Goal: Transaction & Acquisition: Purchase product/service

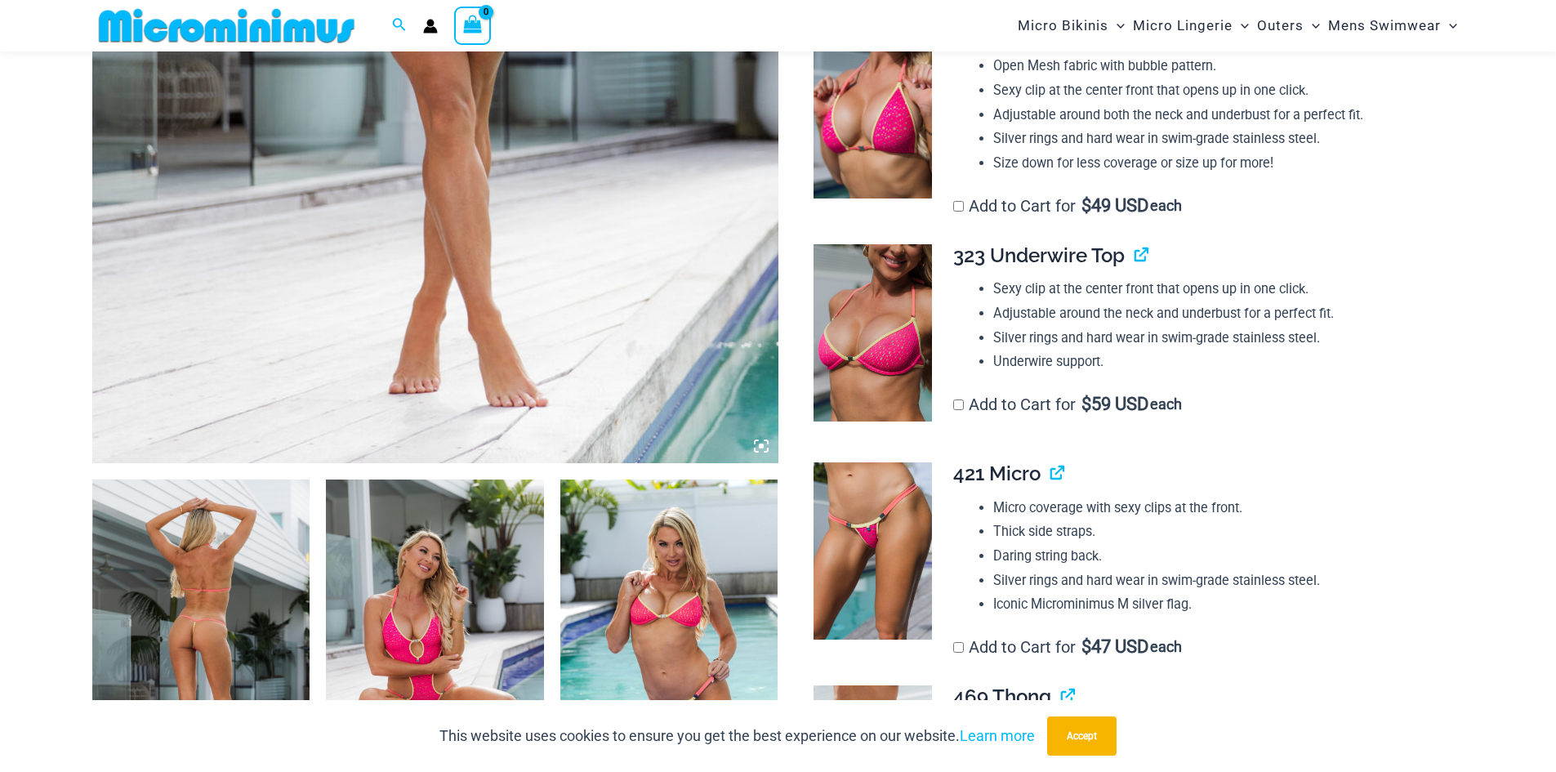
scroll to position [720, 0]
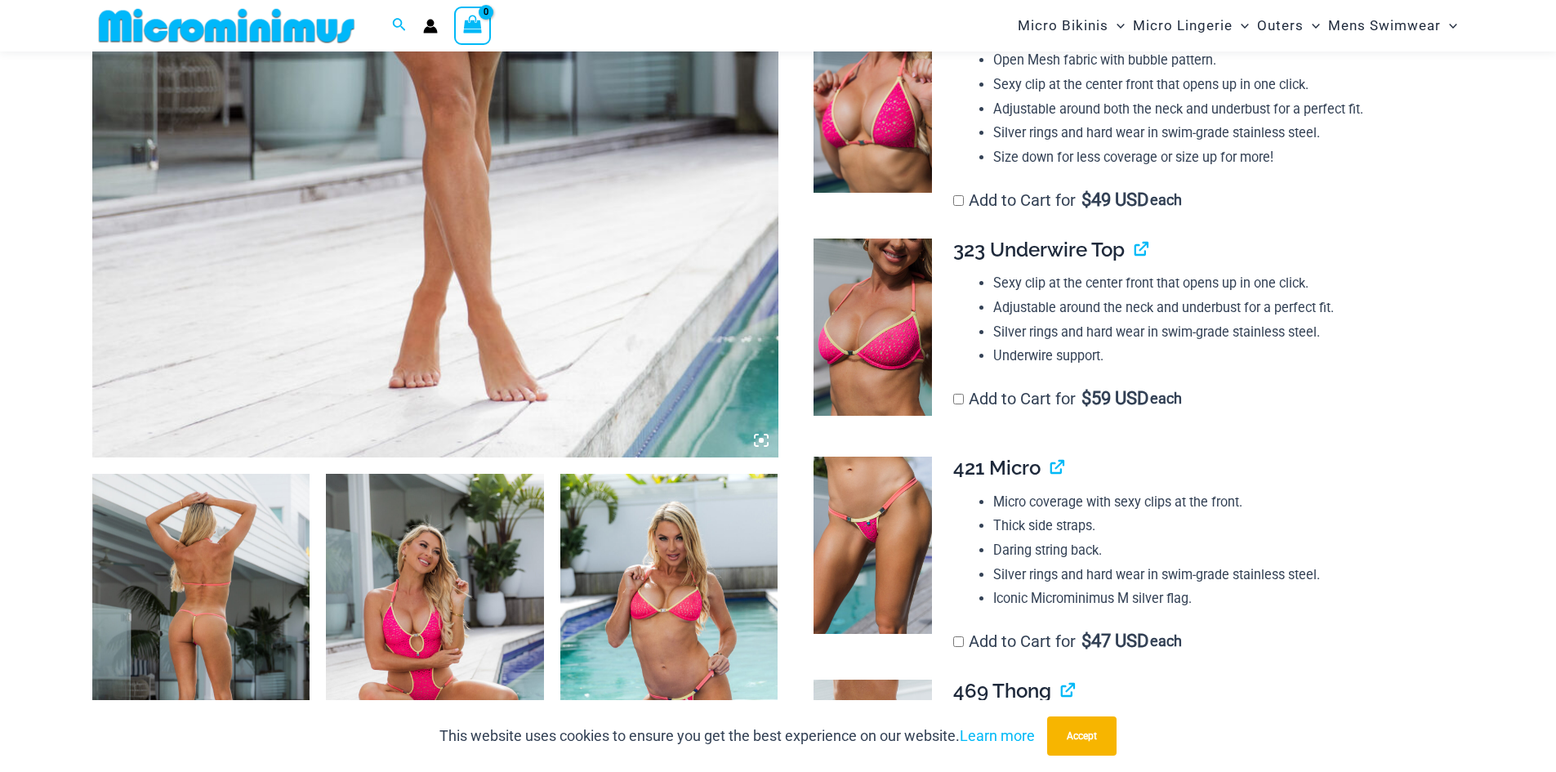
click at [198, 618] on img at bounding box center [201, 637] width 218 height 327
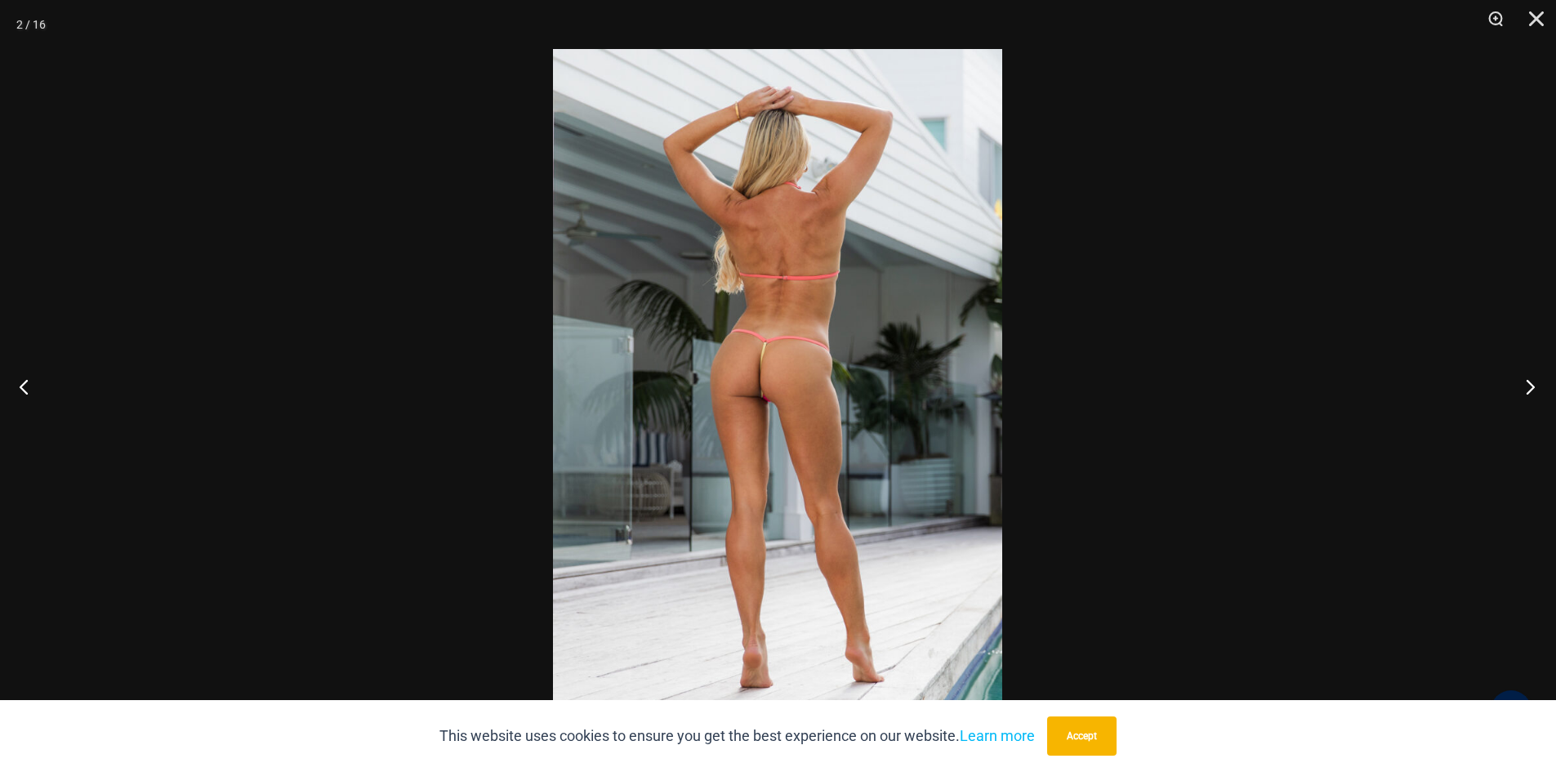
click at [1529, 386] on button "Next" at bounding box center [1525, 386] width 61 height 82
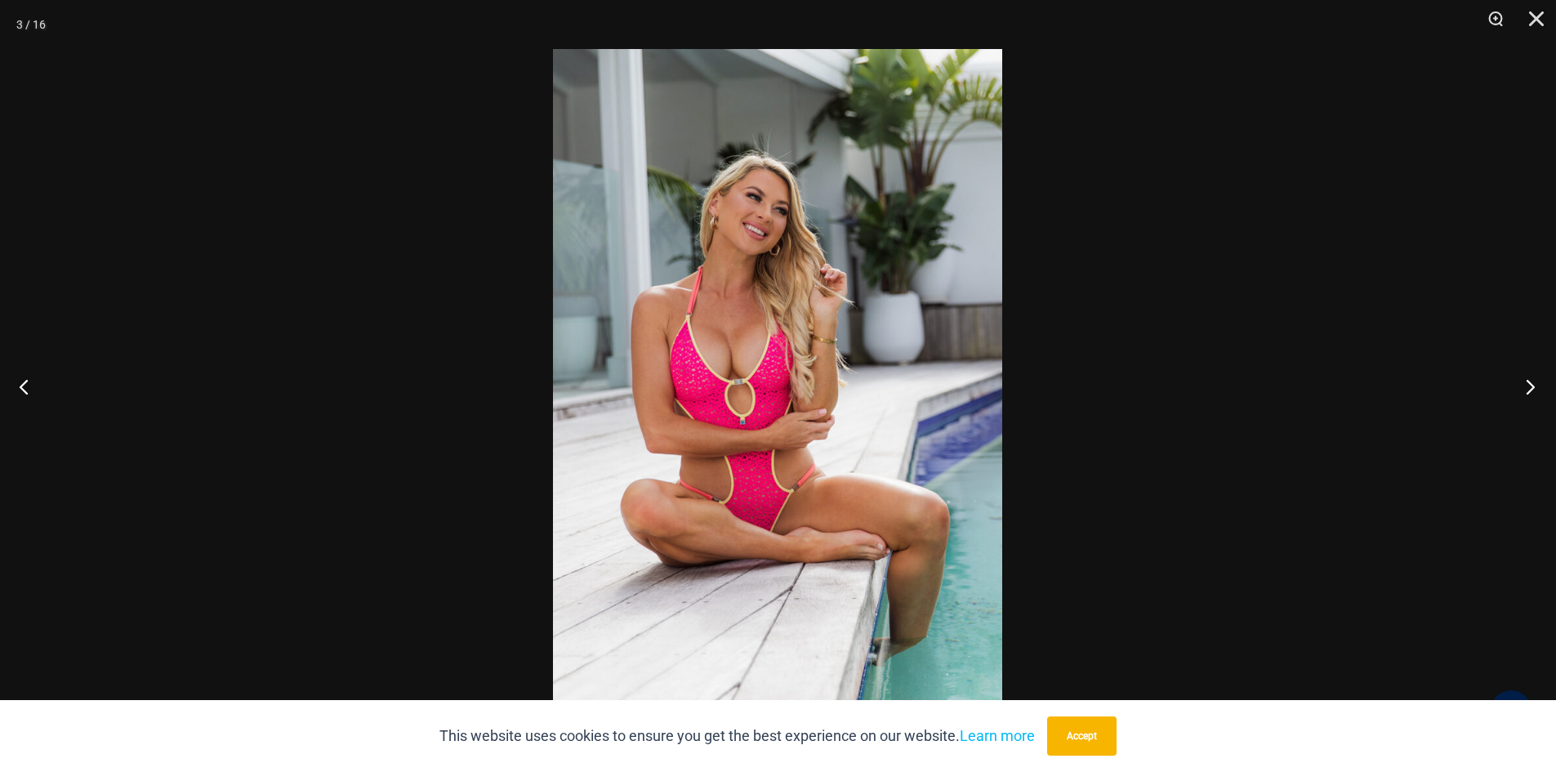
click at [1529, 386] on button "Next" at bounding box center [1525, 386] width 61 height 82
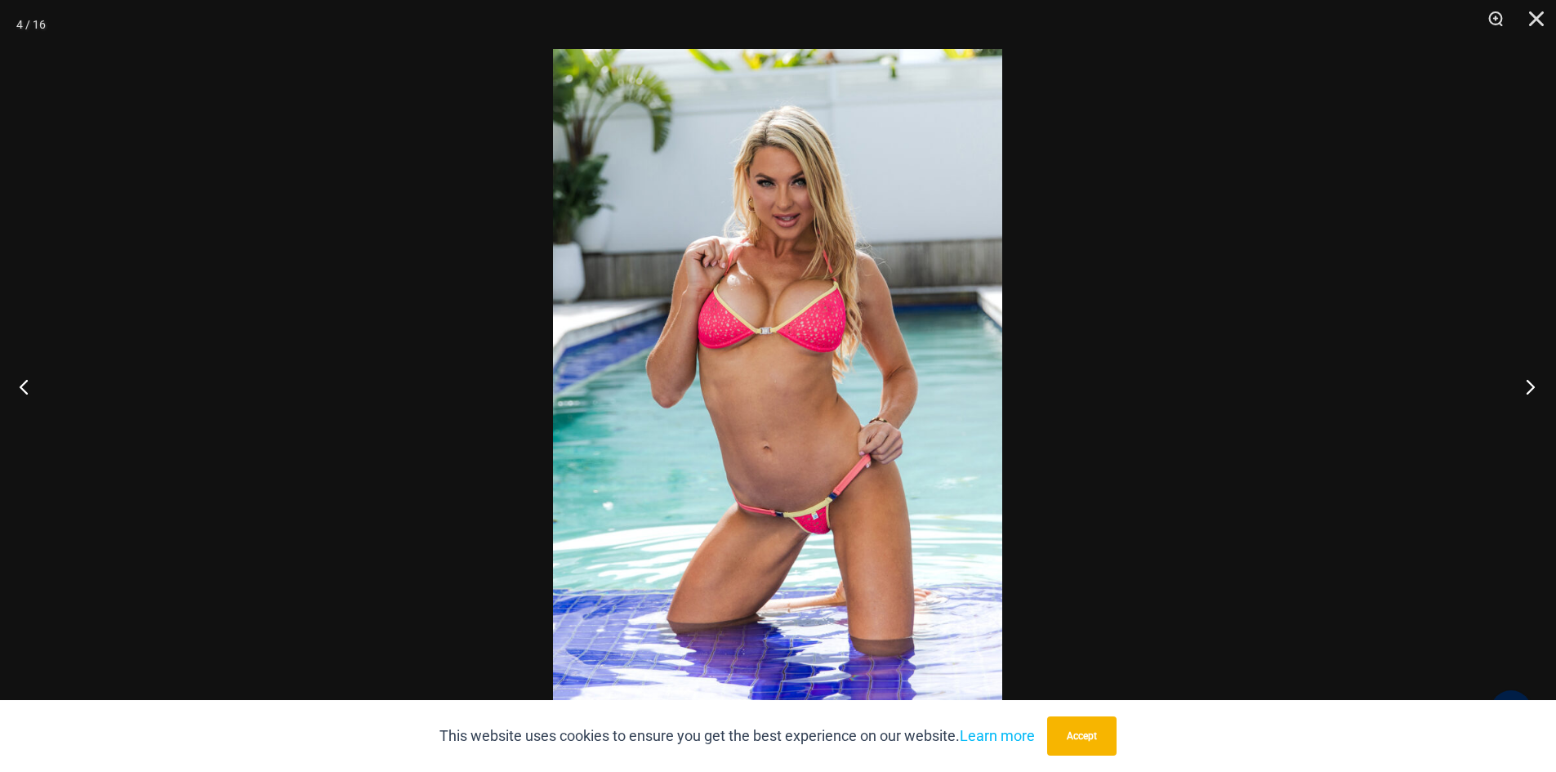
click at [1529, 386] on button "Next" at bounding box center [1525, 386] width 61 height 82
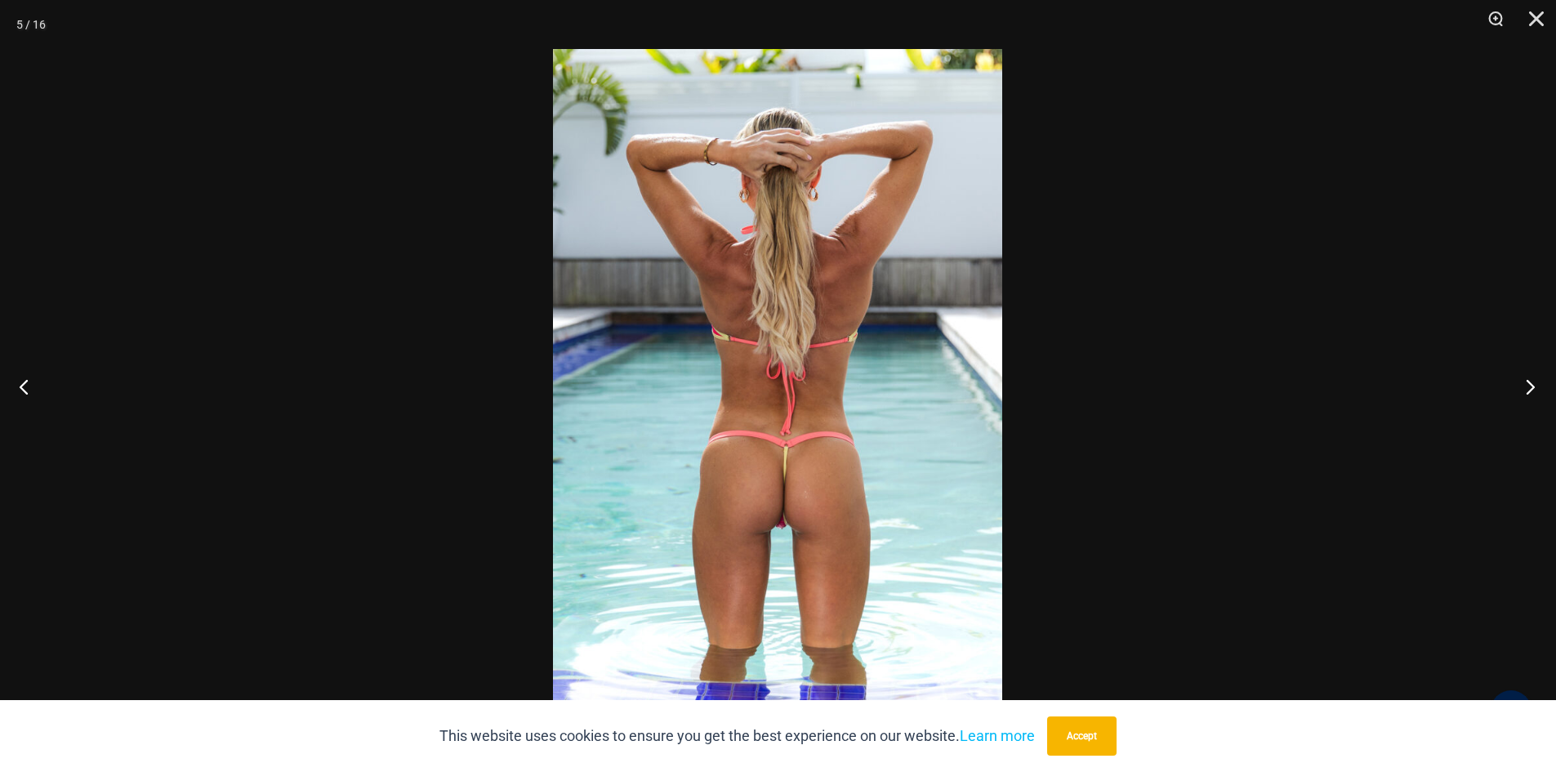
click at [1529, 386] on button "Next" at bounding box center [1525, 386] width 61 height 82
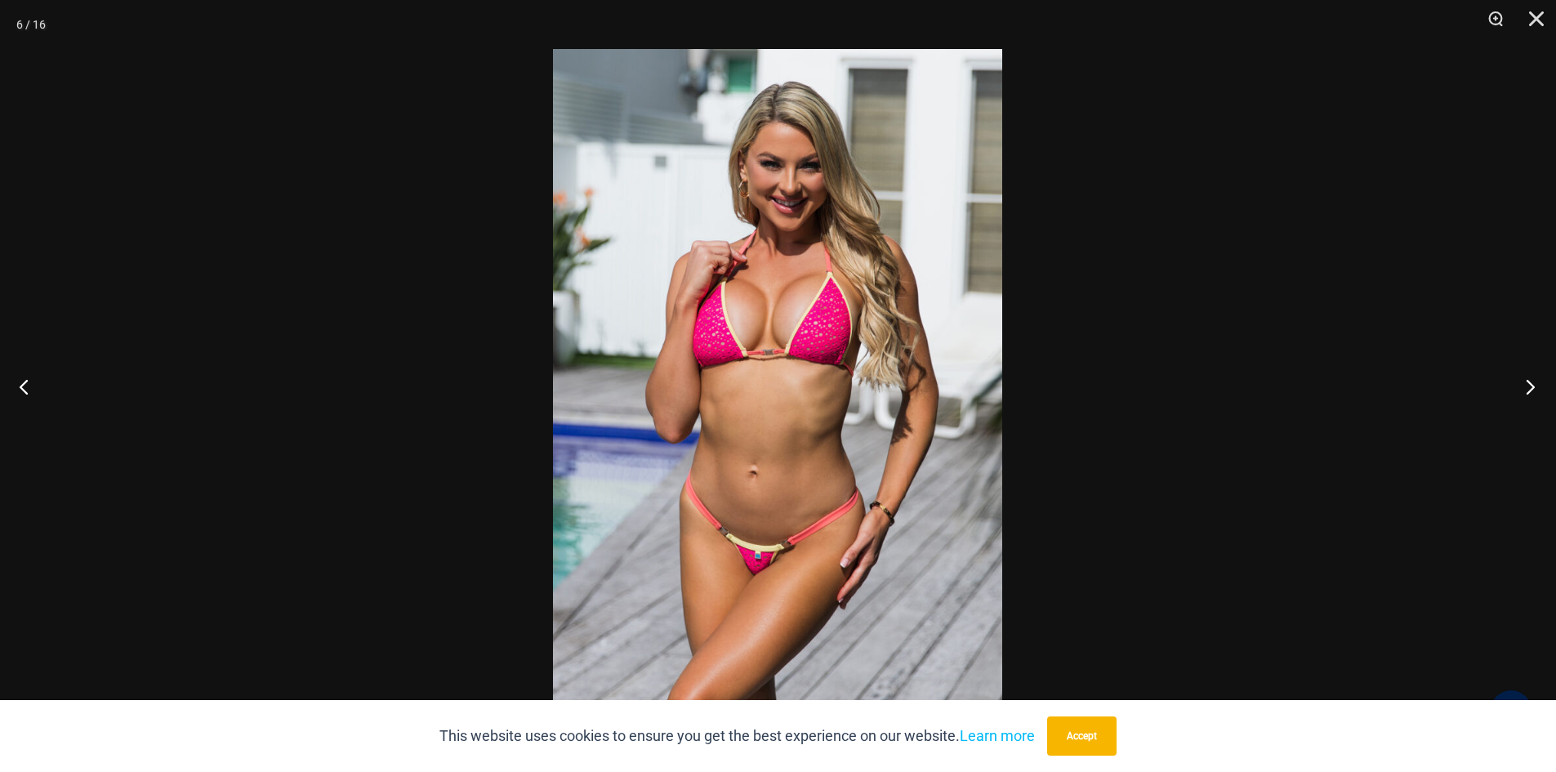
click at [1529, 386] on button "Next" at bounding box center [1525, 386] width 61 height 82
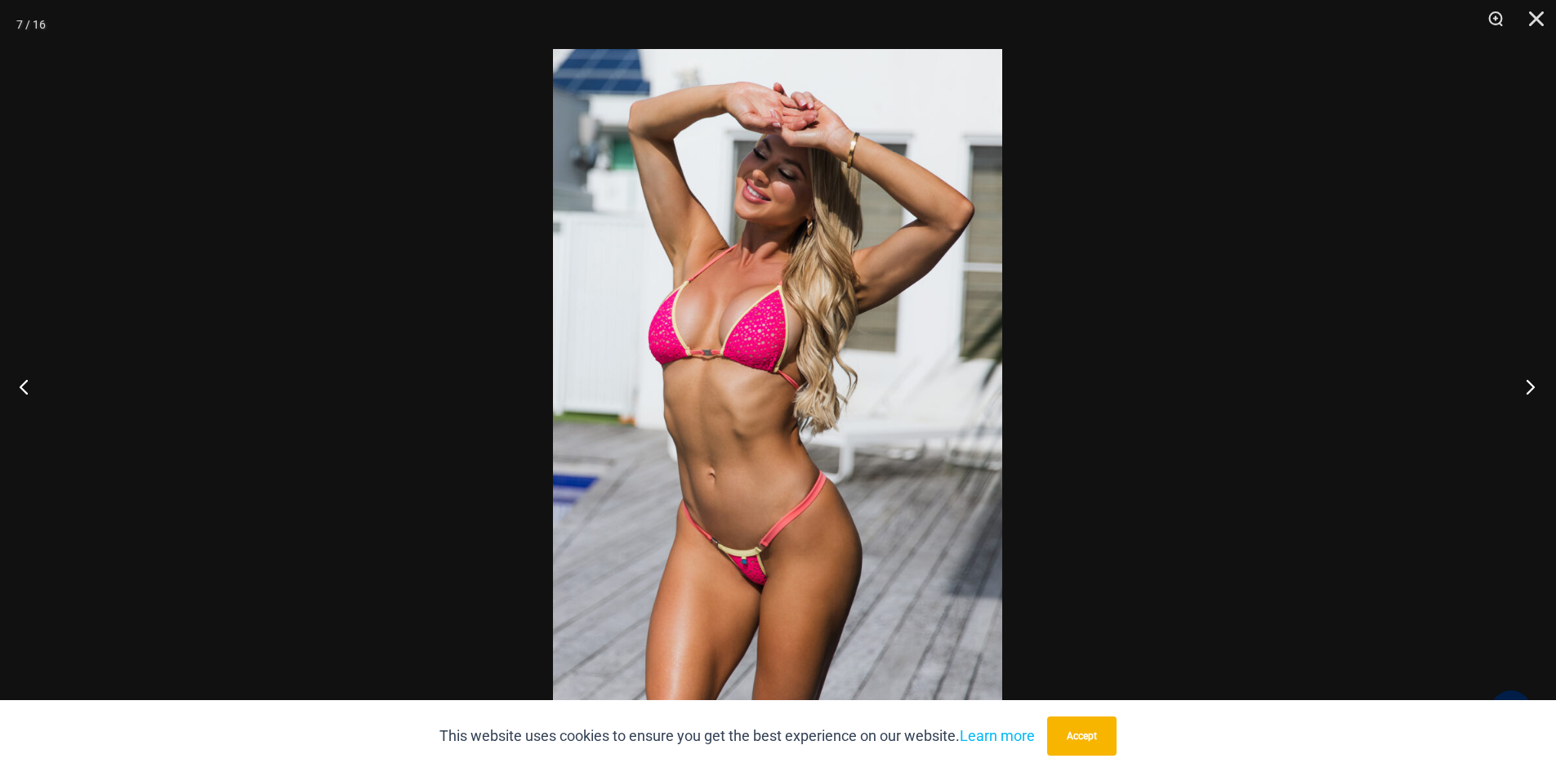
click at [1529, 386] on button "Next" at bounding box center [1525, 386] width 61 height 82
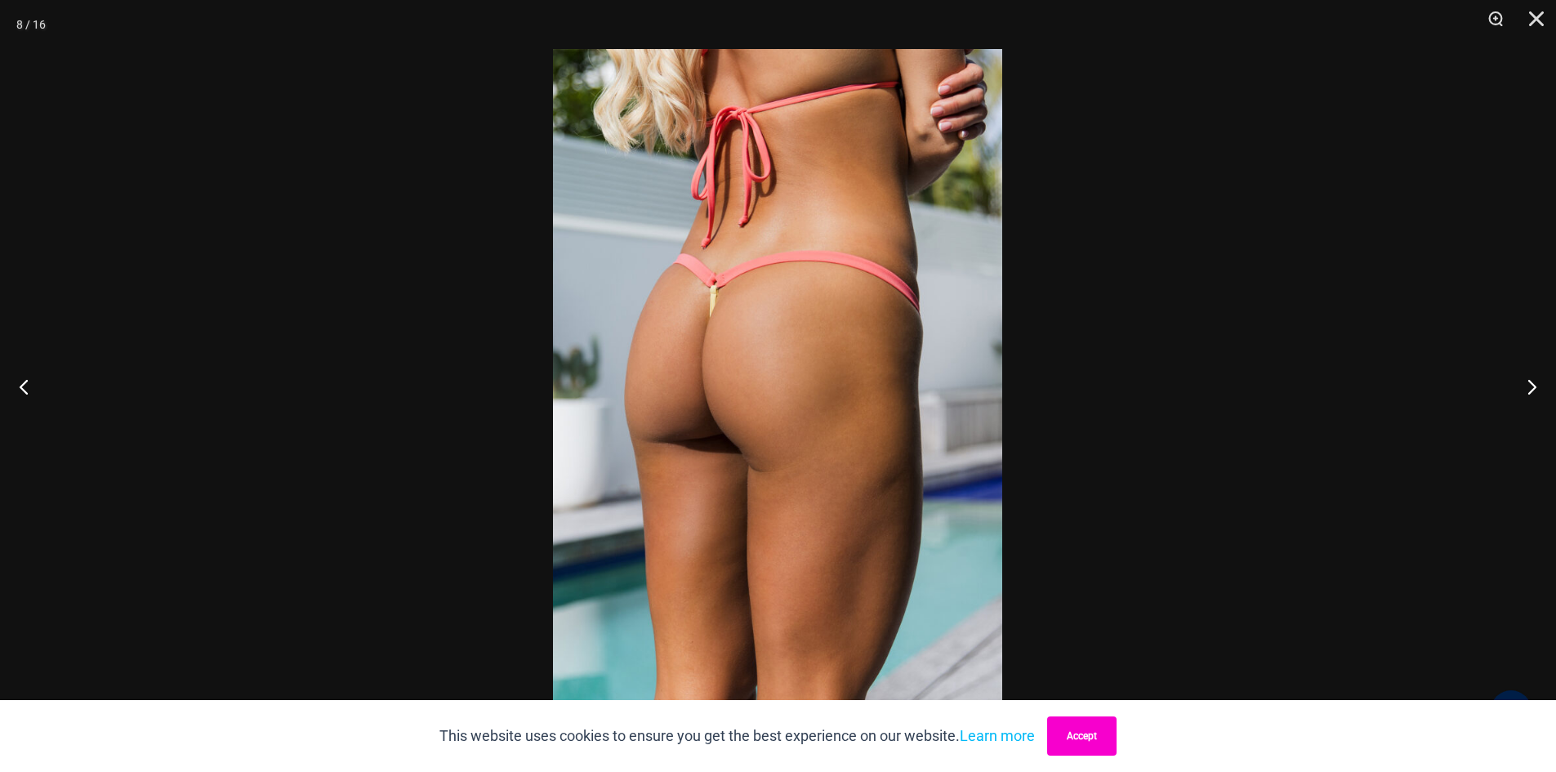
click at [1073, 727] on button "Accept" at bounding box center [1081, 735] width 69 height 39
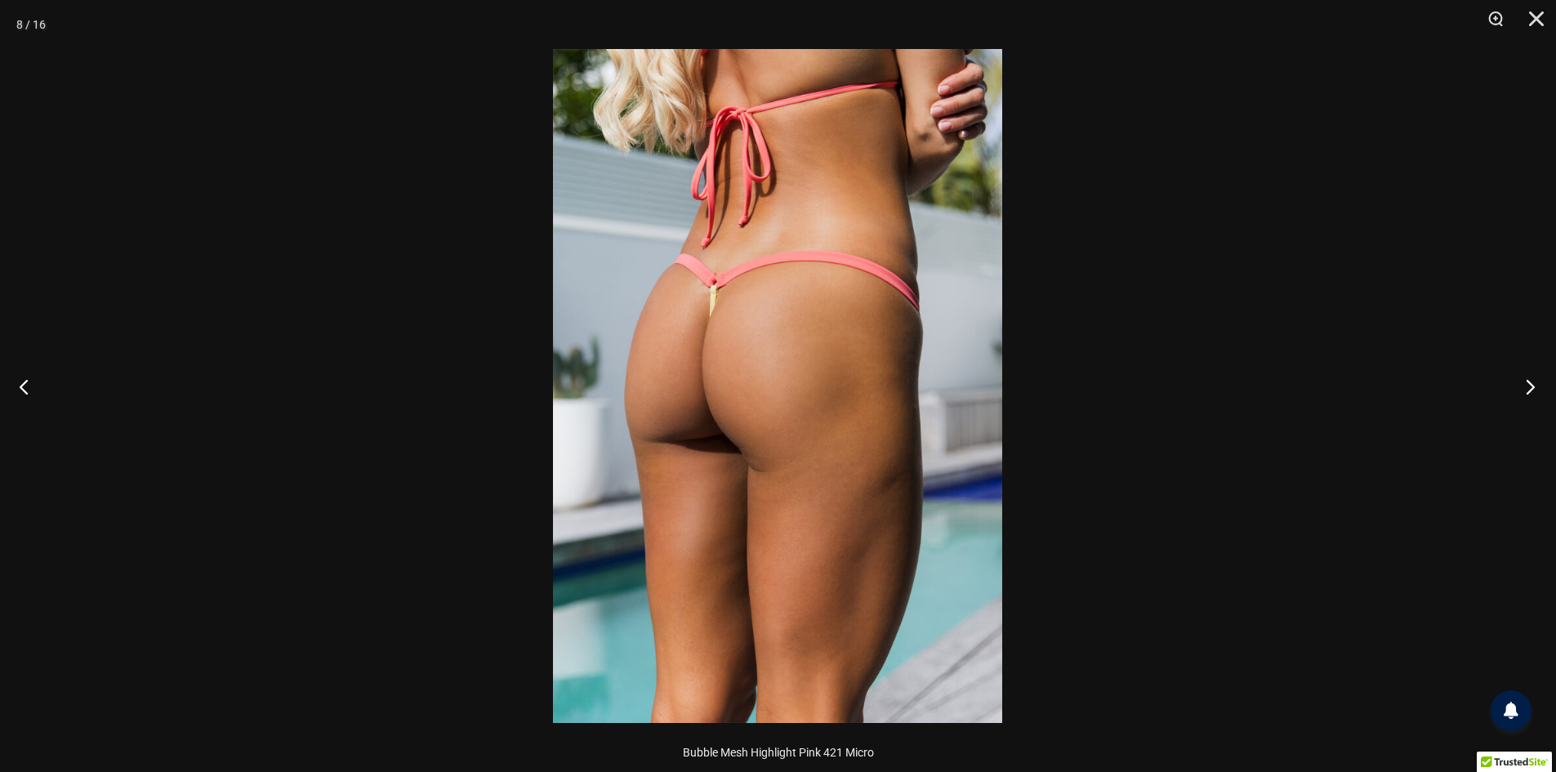
click at [1522, 388] on button "Next" at bounding box center [1525, 386] width 61 height 82
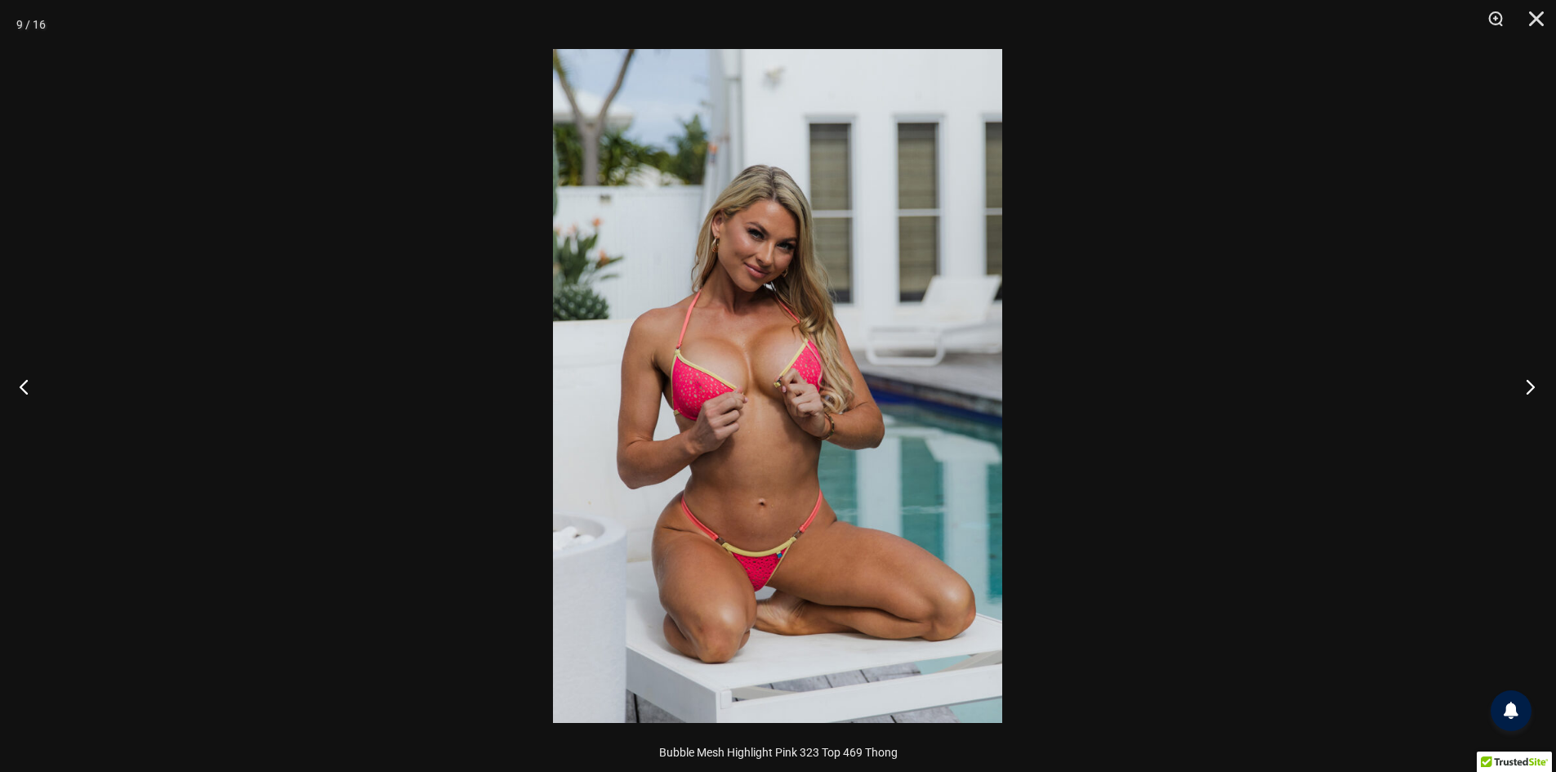
click at [1523, 386] on button "Next" at bounding box center [1525, 386] width 61 height 82
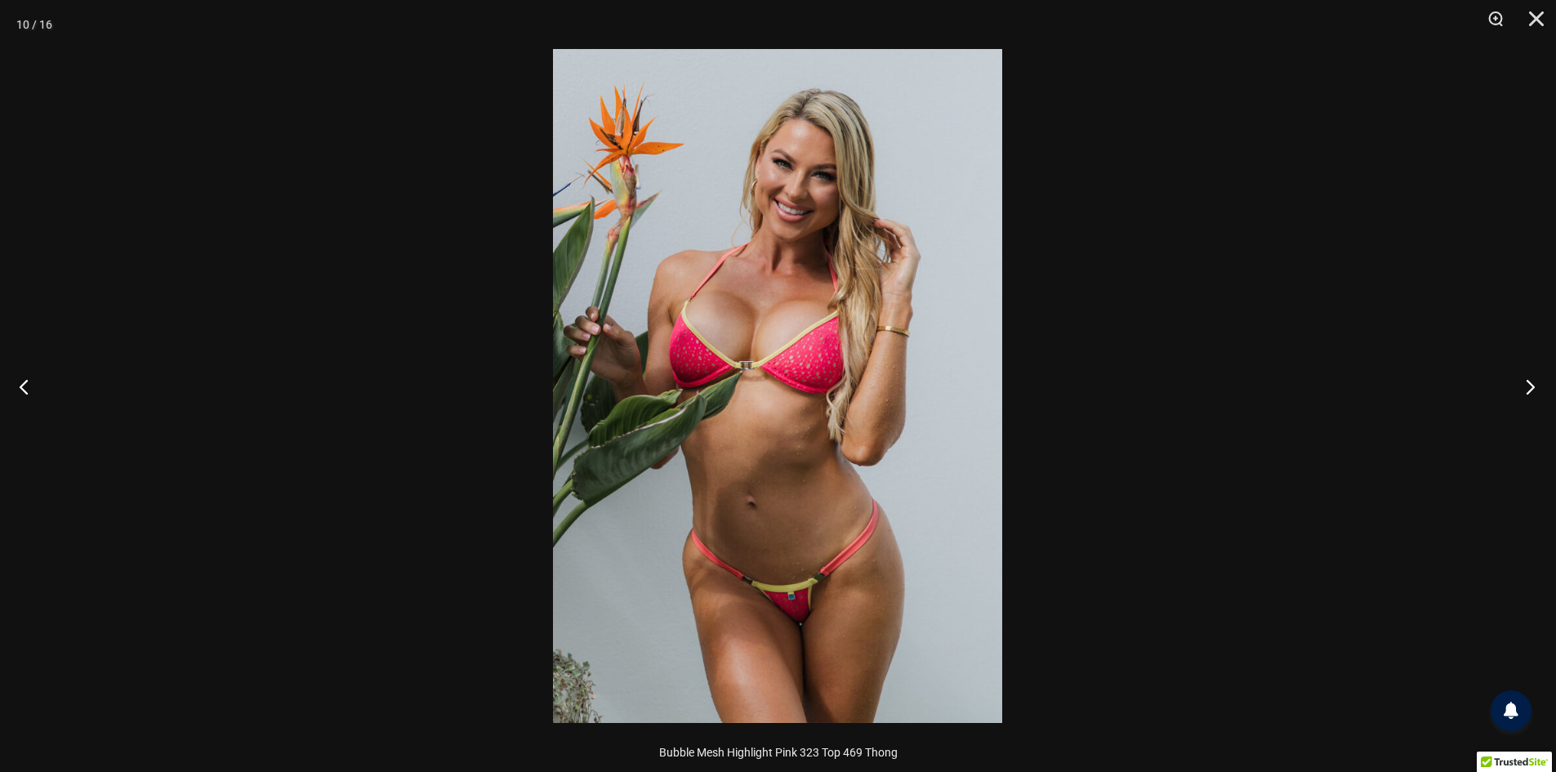
click at [1523, 386] on button "Next" at bounding box center [1525, 386] width 61 height 82
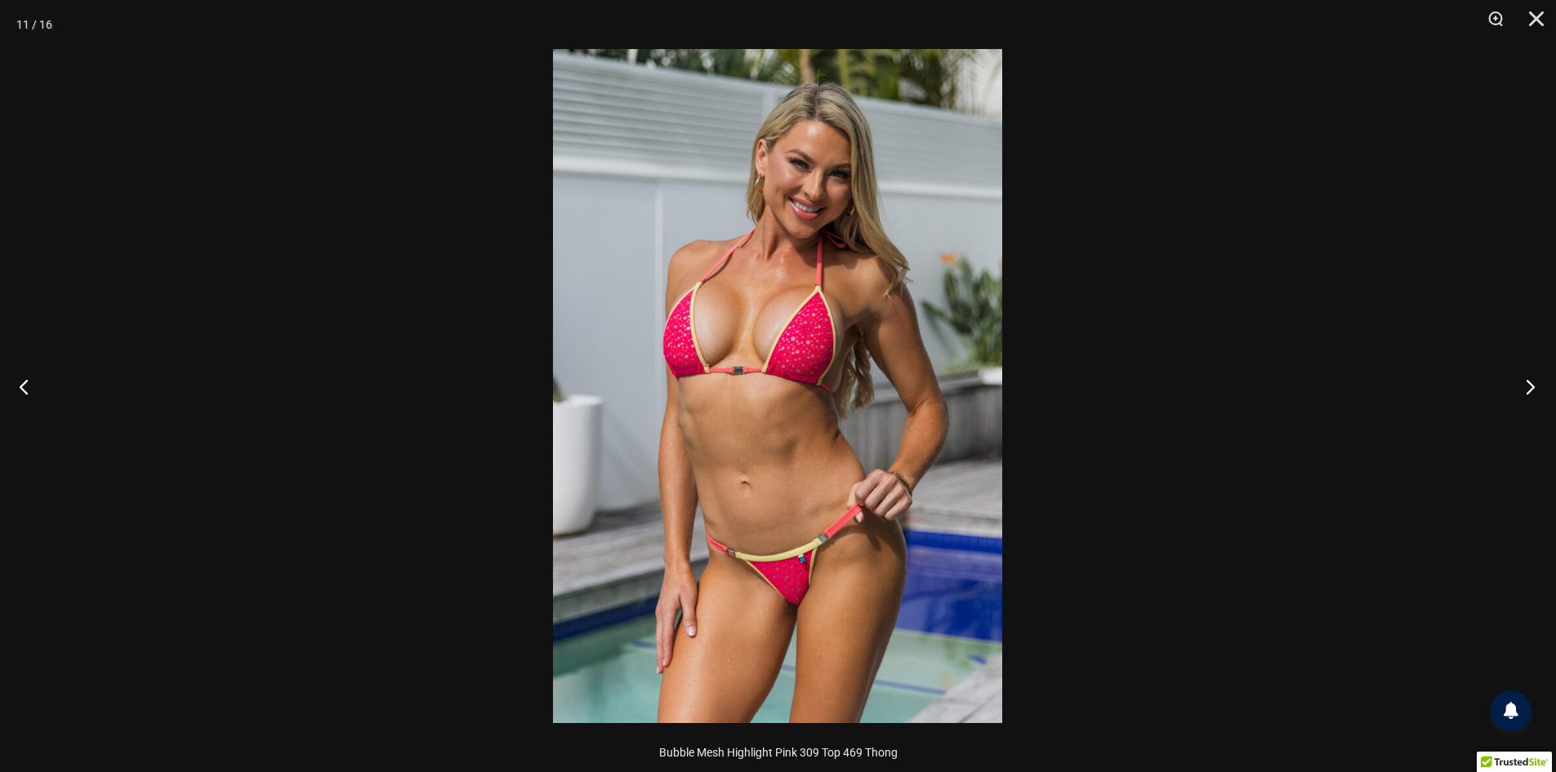
click at [1523, 386] on button "Next" at bounding box center [1525, 386] width 61 height 82
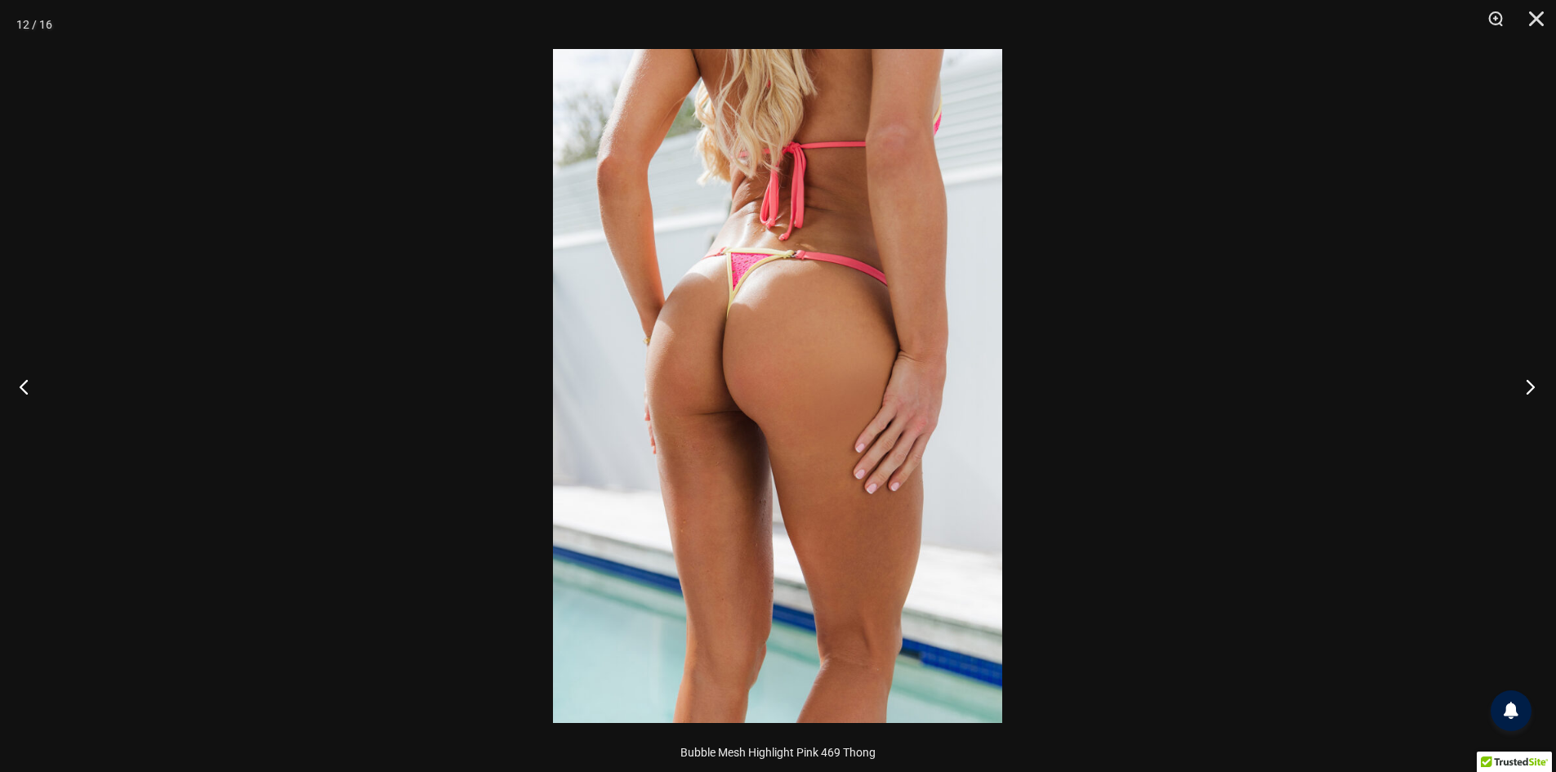
click at [1523, 386] on button "Next" at bounding box center [1525, 386] width 61 height 82
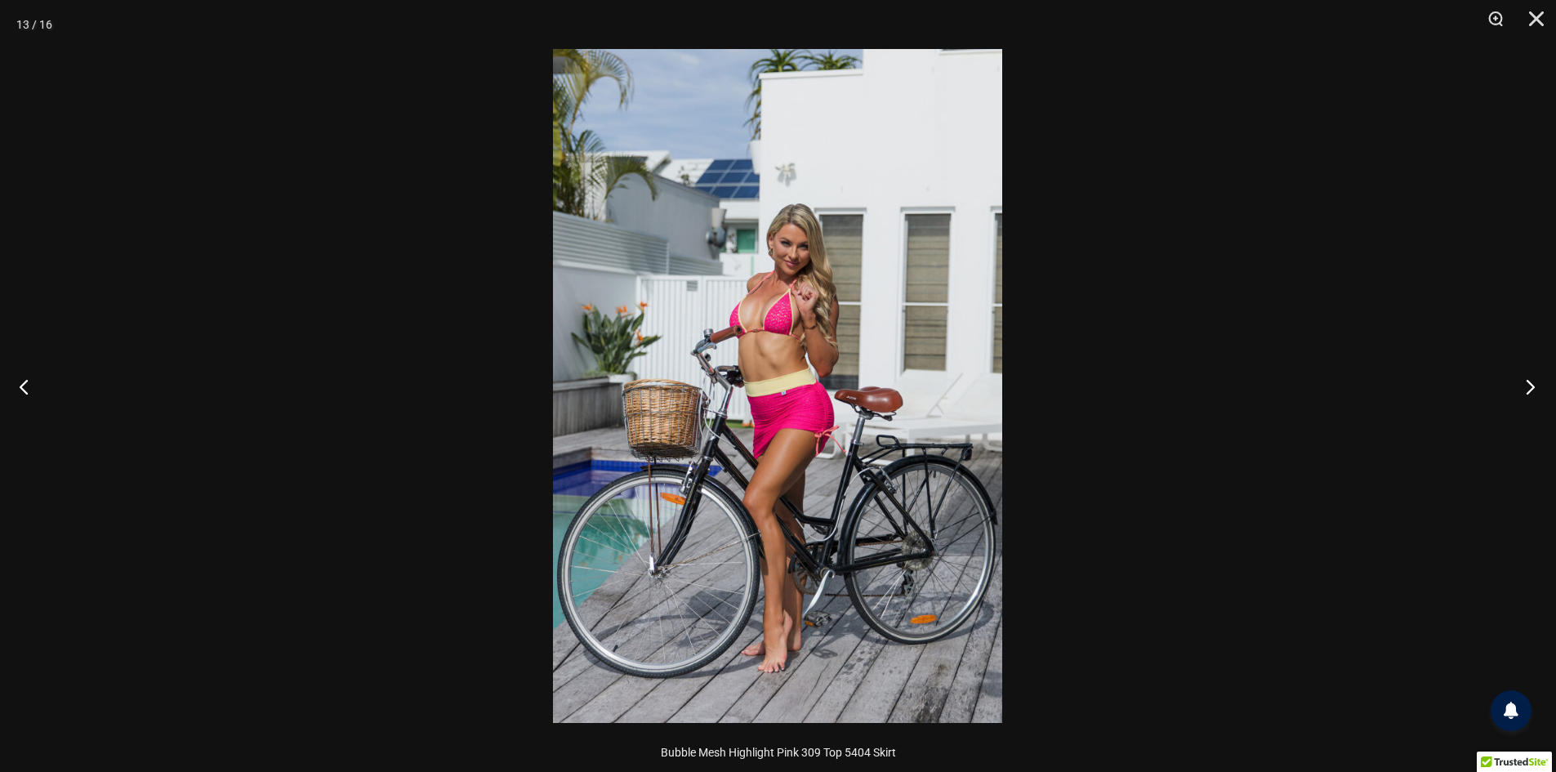
click at [1523, 386] on button "Next" at bounding box center [1525, 386] width 61 height 82
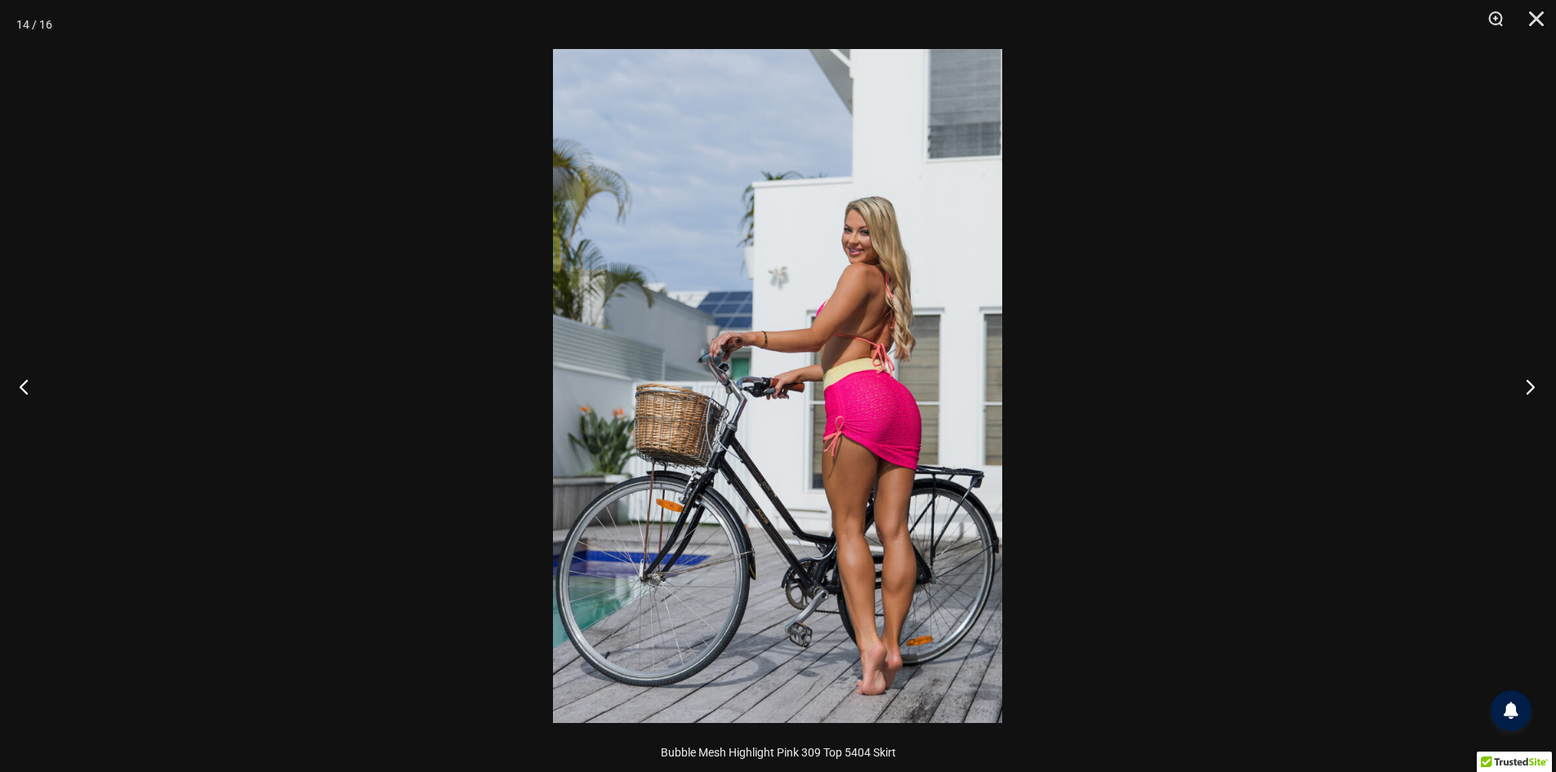
click at [1523, 386] on button "Next" at bounding box center [1525, 386] width 61 height 82
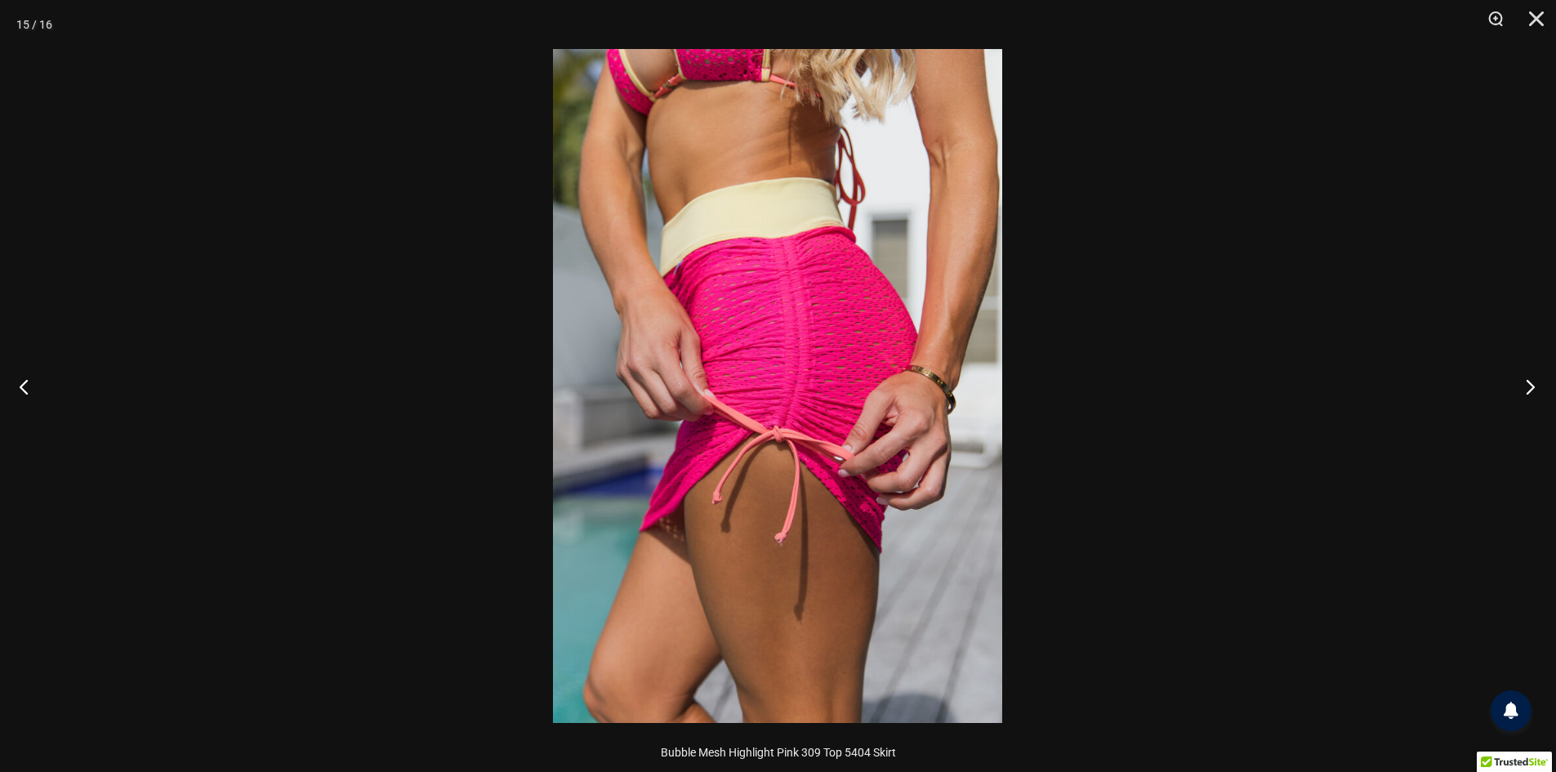
click at [1523, 386] on button "Next" at bounding box center [1525, 386] width 61 height 82
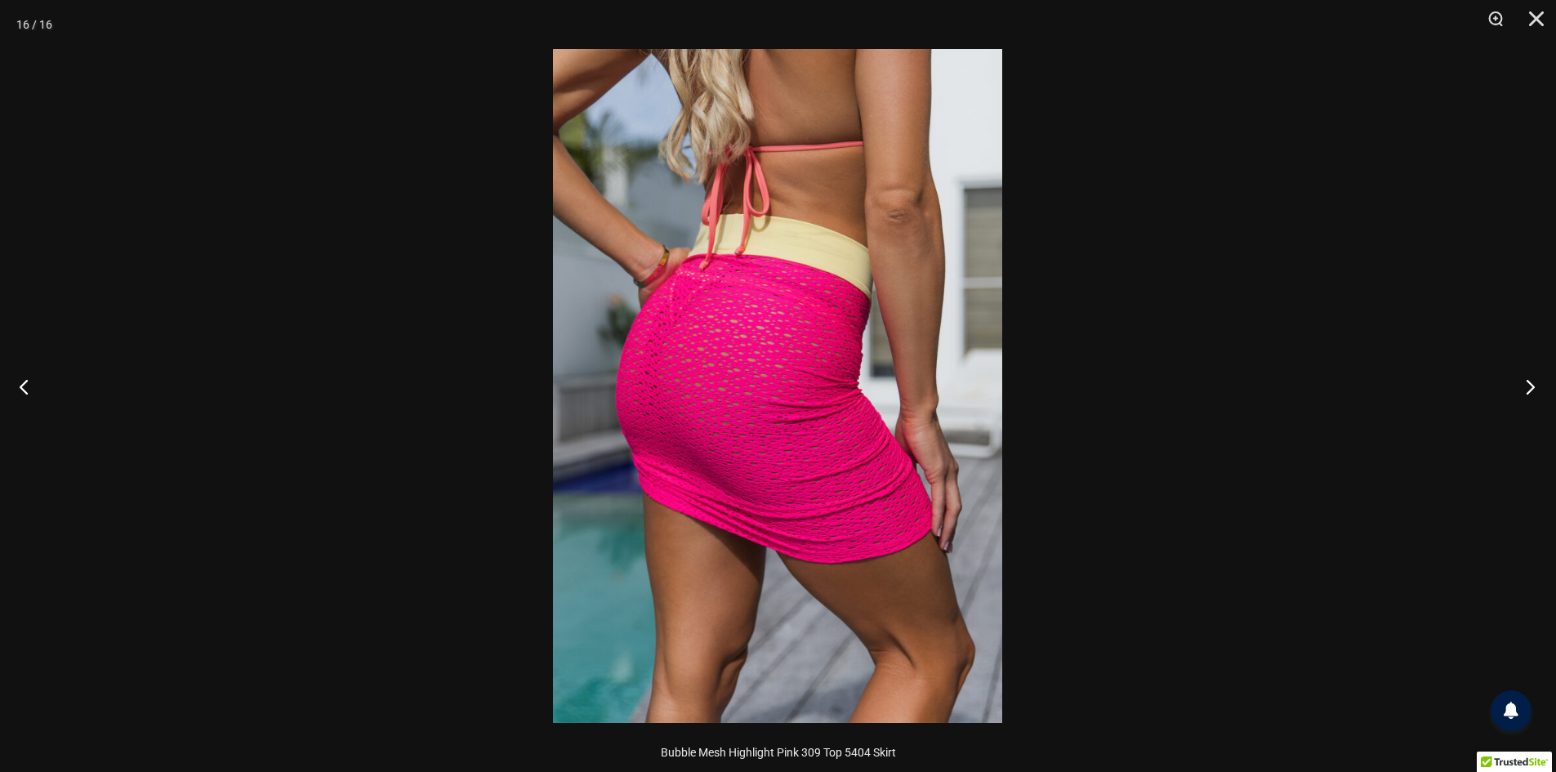
click at [1523, 386] on button "Next" at bounding box center [1525, 386] width 61 height 82
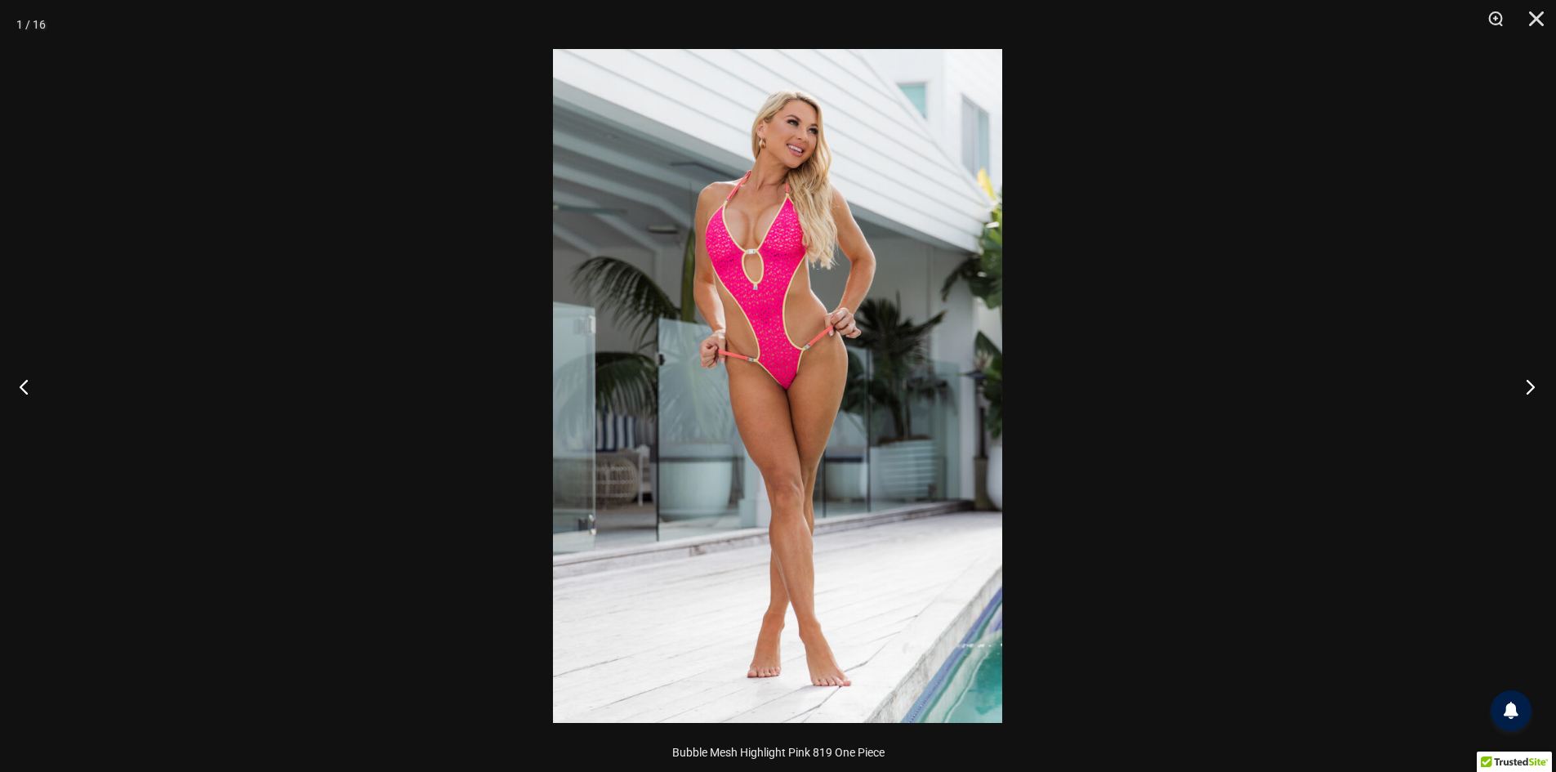
click at [1523, 386] on button "Next" at bounding box center [1525, 386] width 61 height 82
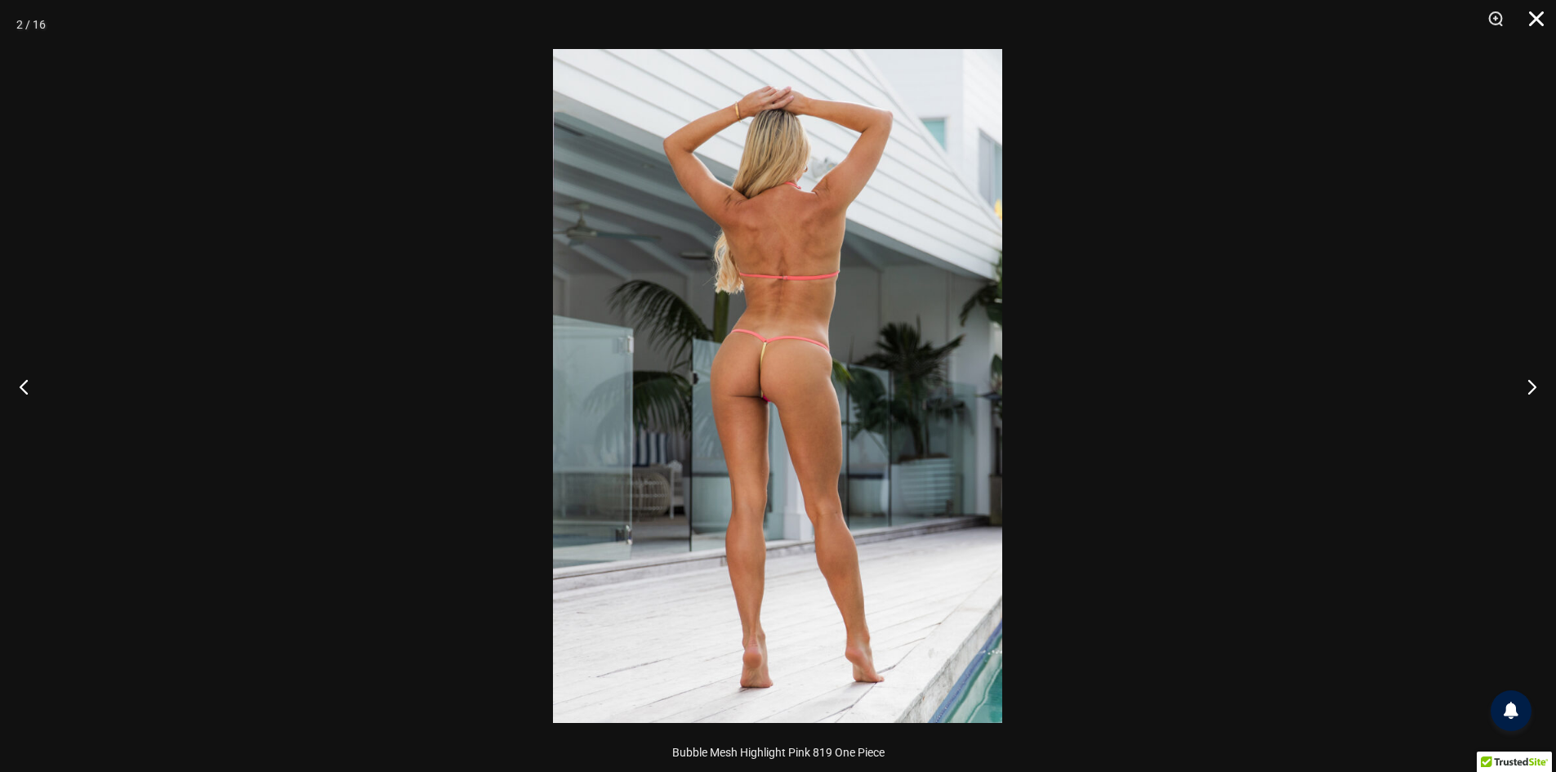
click at [1532, 15] on button "Close" at bounding box center [1530, 24] width 41 height 49
